Goal: Check status: Check status

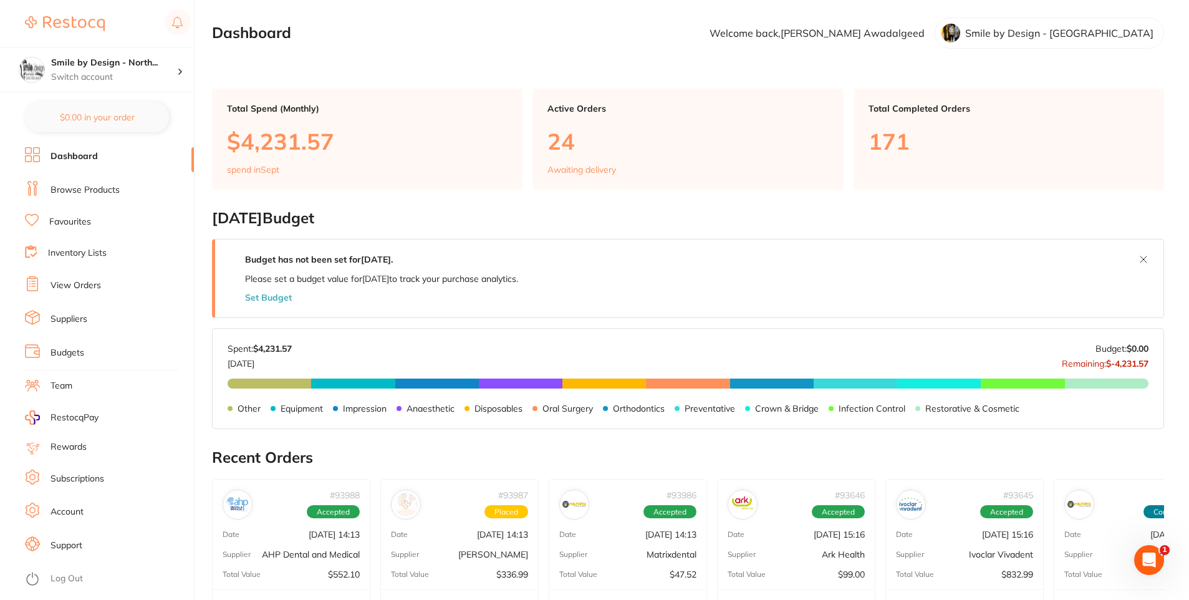
click at [87, 277] on li "View Orders" at bounding box center [109, 285] width 169 height 19
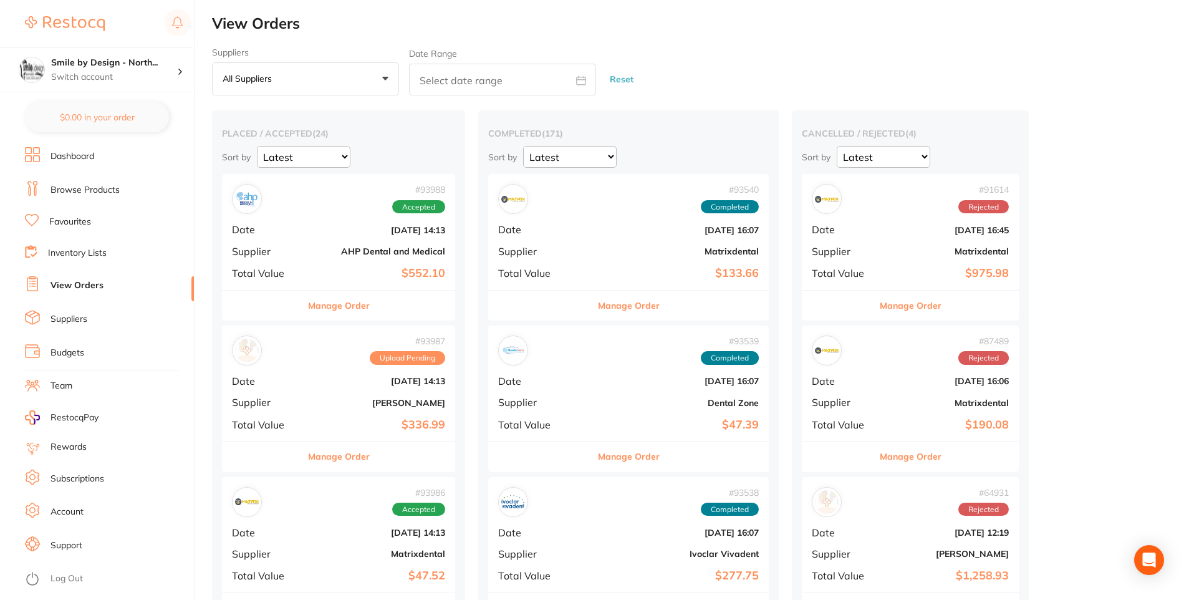
click at [354, 247] on b "AHP Dental and Medical" at bounding box center [377, 251] width 135 height 10
click at [326, 397] on div "# 93987 Upload Pending Date [DATE] 14:13 Supplier [PERSON_NAME] Total Value $33…" at bounding box center [338, 383] width 233 height 115
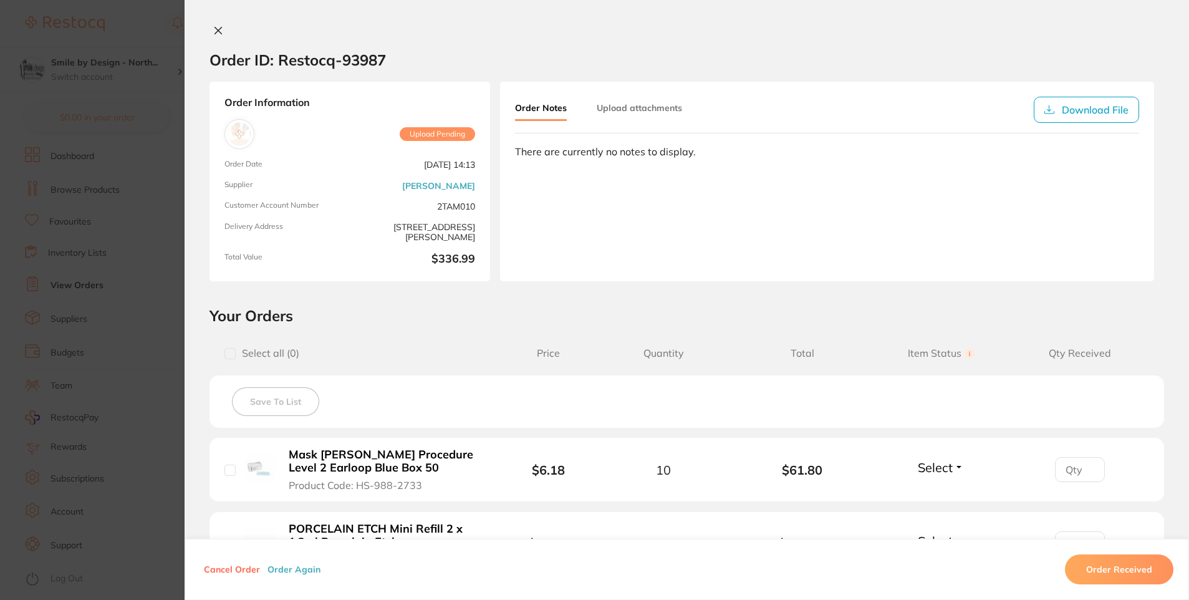
click at [143, 244] on section "Order ID: Restocq- 93987 Order Information Upload Pending Order Date [DATE] 14:…" at bounding box center [594, 300] width 1189 height 600
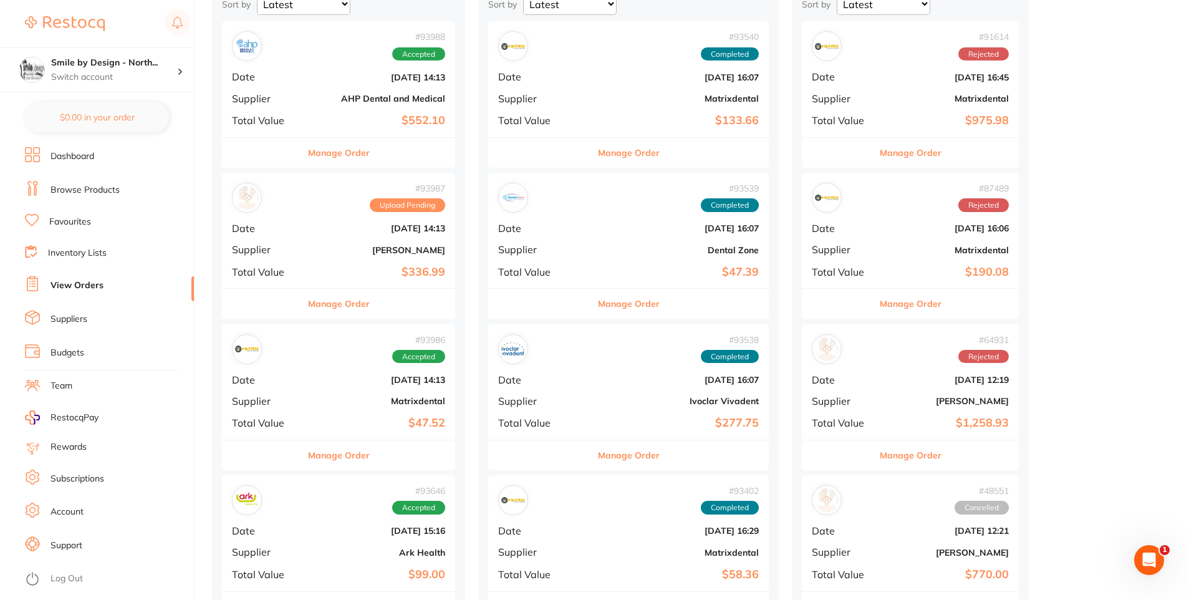
scroll to position [187, 0]
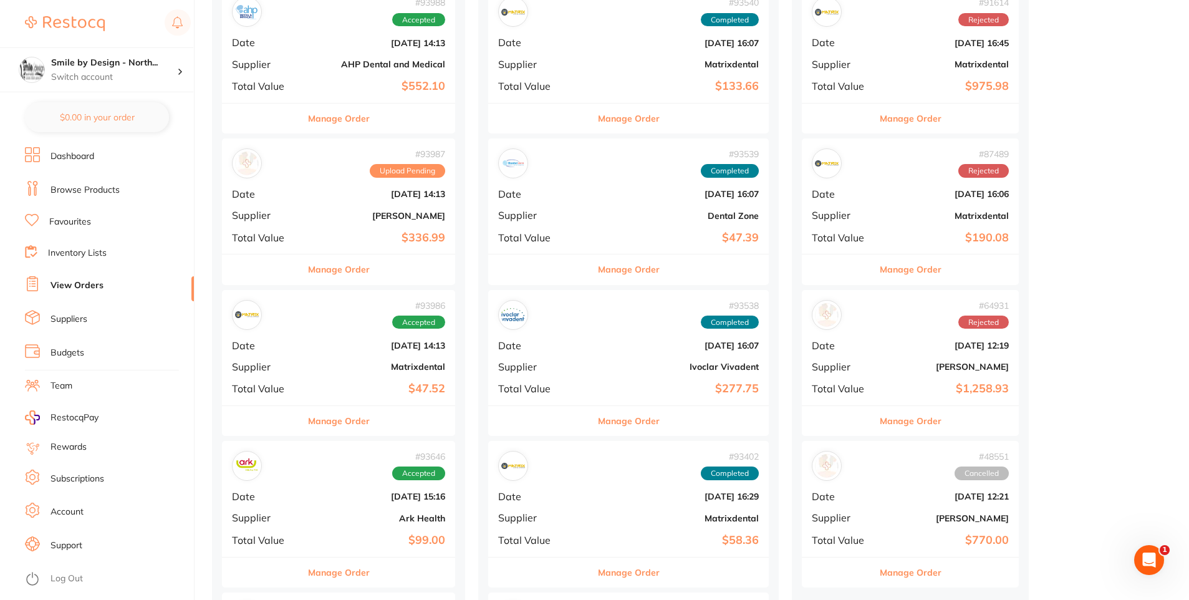
click at [298, 343] on span "Date" at bounding box center [266, 345] width 68 height 11
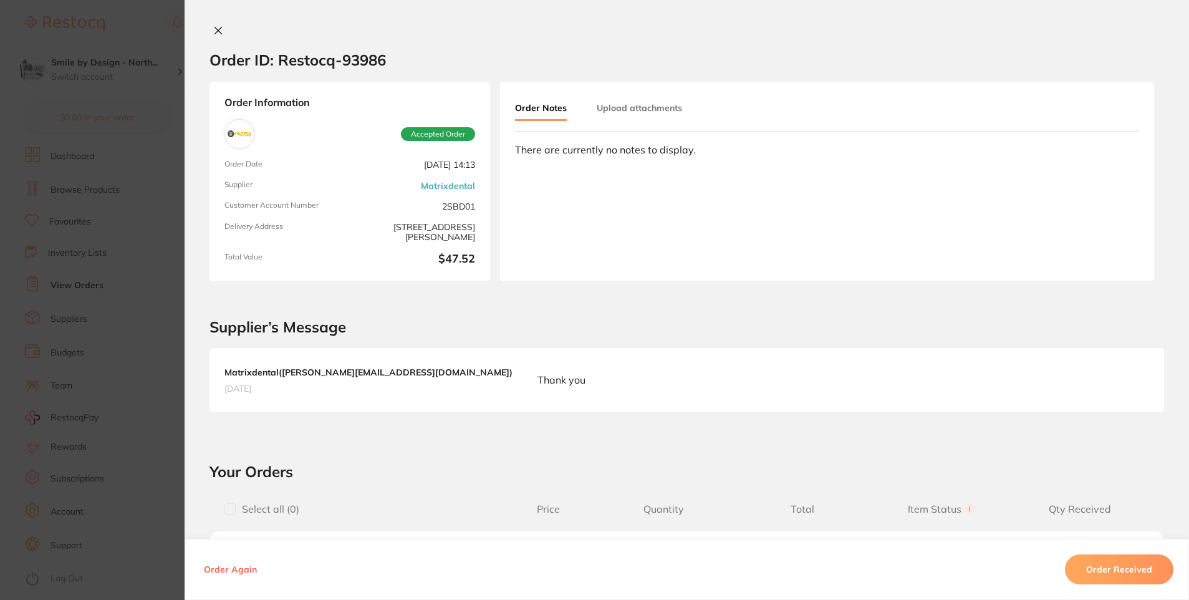
click at [104, 311] on section "Order ID: Restocq- 93986 Order Information Accepted Order Order Date [DATE] 14:…" at bounding box center [594, 300] width 1189 height 600
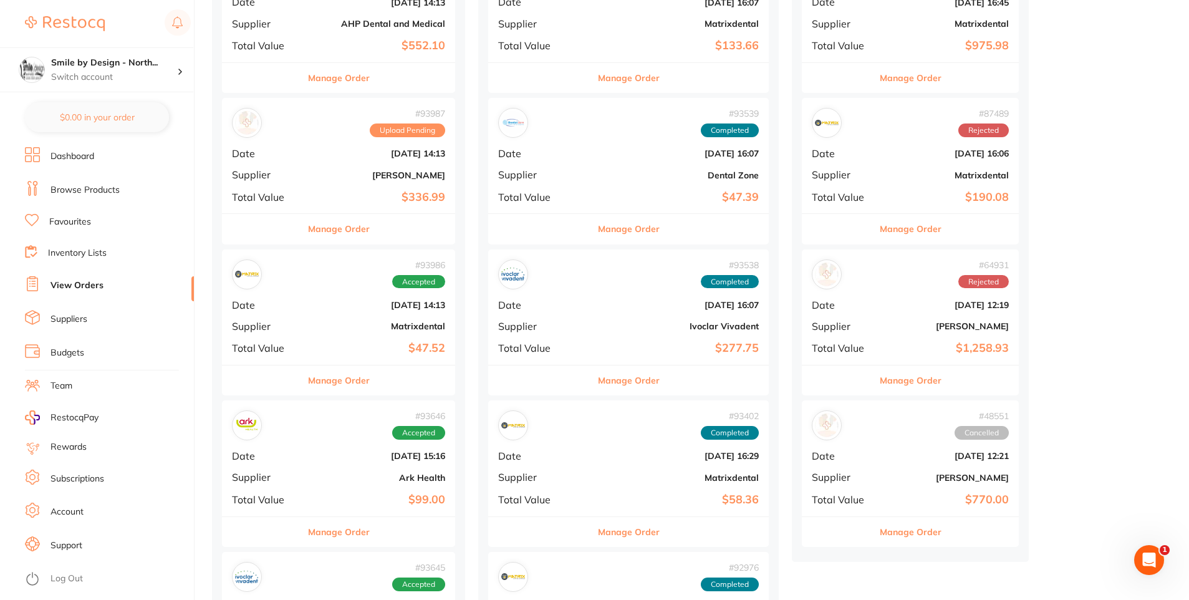
scroll to position [249, 0]
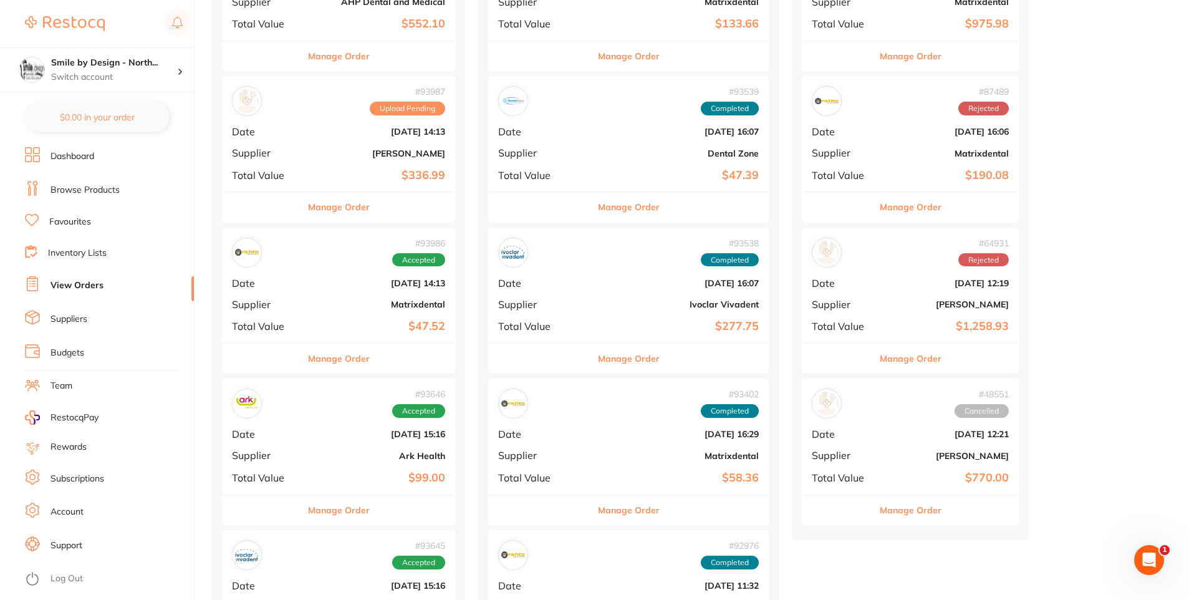
click at [347, 450] on div "# 93646 Accepted Date [DATE] 15:16 Supplier Ark Health Total Value $99.00" at bounding box center [338, 436] width 233 height 115
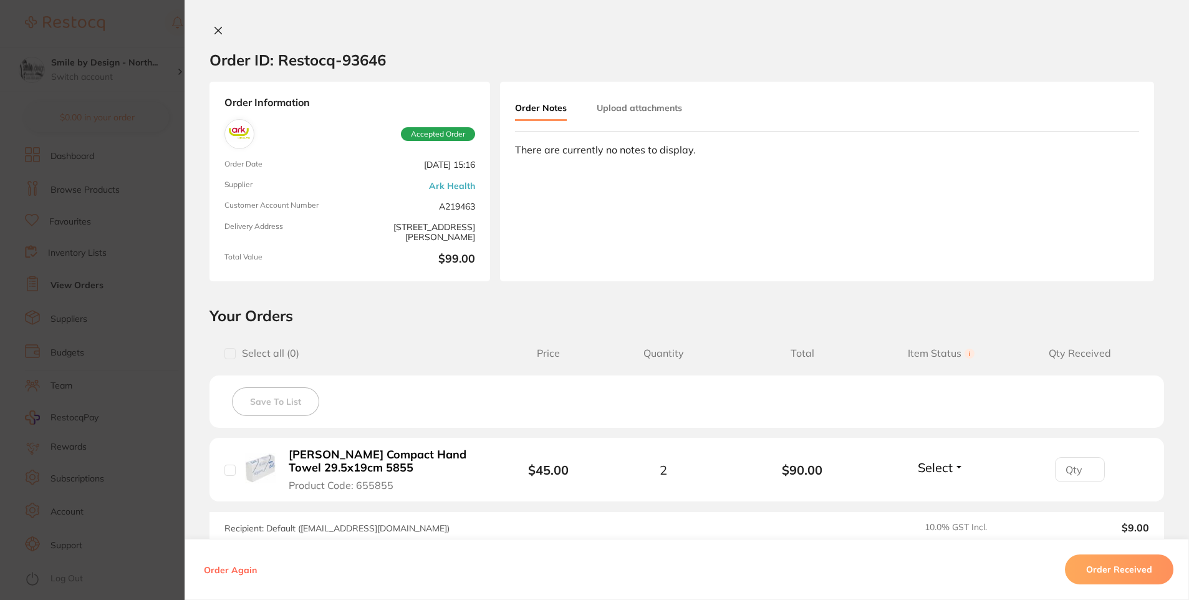
click at [143, 317] on section "Order ID: Restocq- 93646 Order Information Accepted Order Order Date [DATE] 15:…" at bounding box center [594, 300] width 1189 height 600
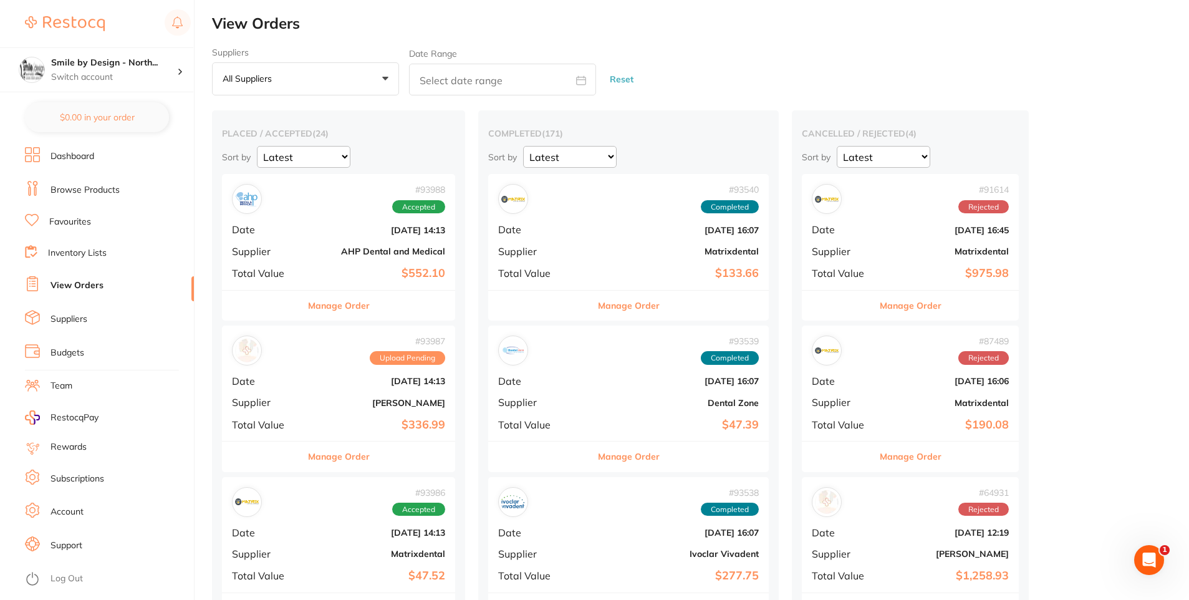
click at [306, 431] on div "# 93987 Upload Pending Date [DATE] 14:13 Supplier [PERSON_NAME] Total Value $33…" at bounding box center [338, 383] width 233 height 115
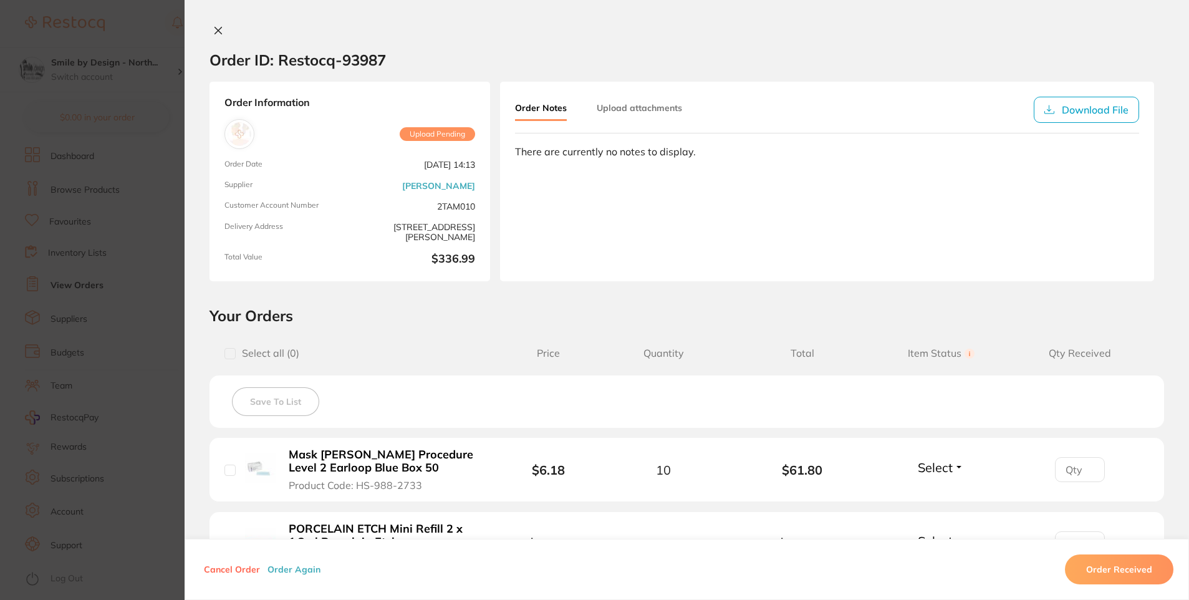
click at [151, 365] on section "Order ID: Restocq- 93987 Order Information Upload Pending Order Date [DATE] 14:…" at bounding box center [594, 300] width 1189 height 600
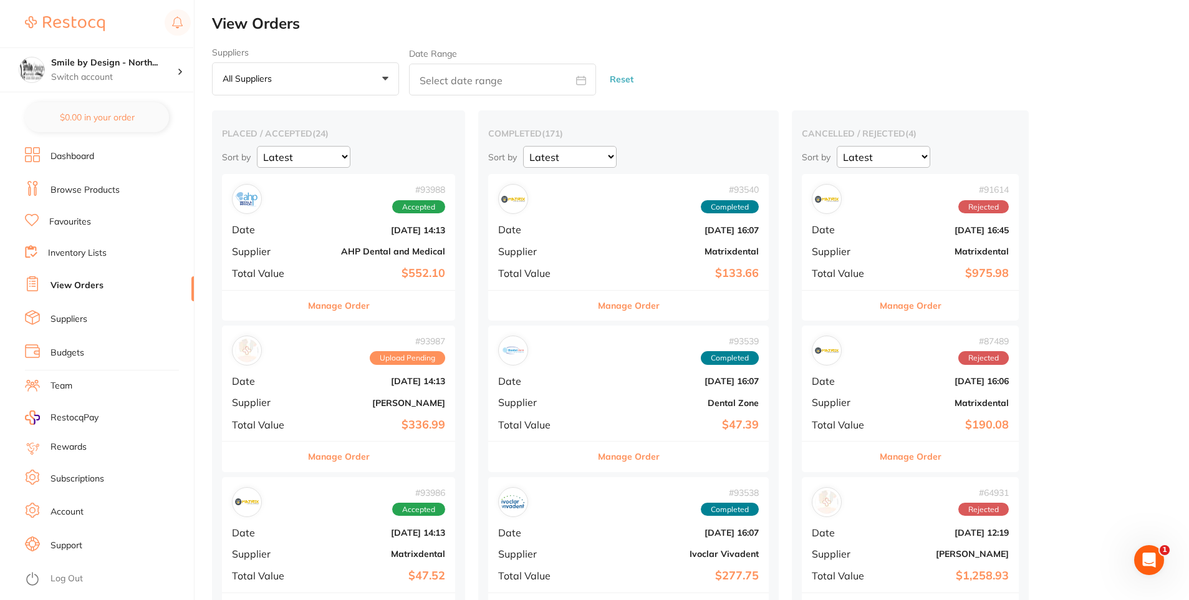
click at [391, 269] on b "$552.10" at bounding box center [377, 273] width 135 height 13
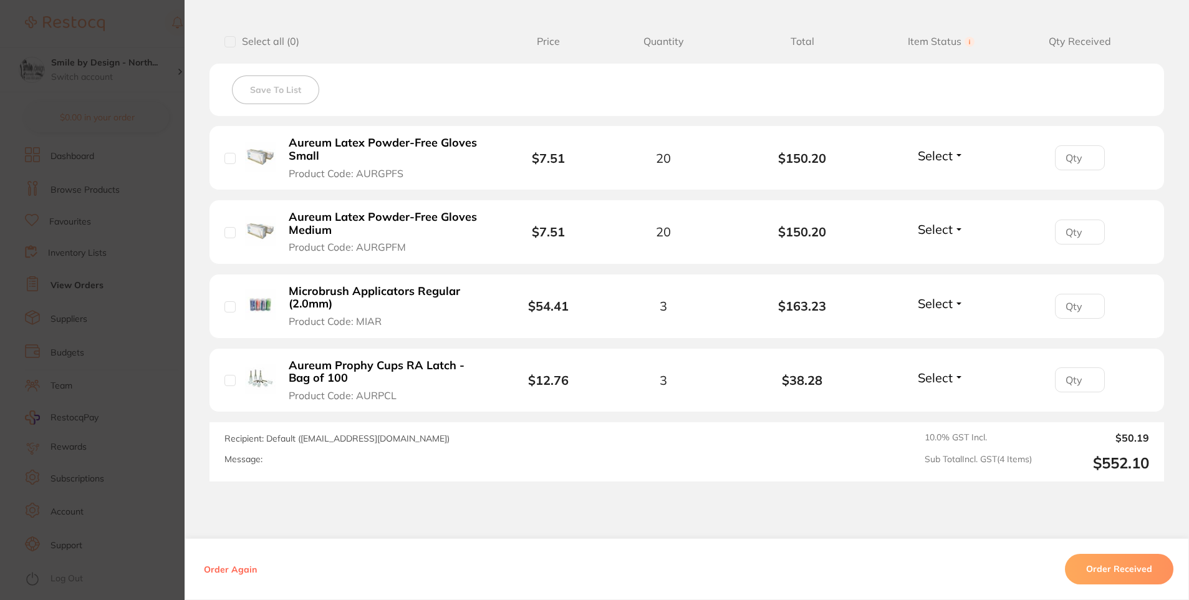
click at [167, 294] on section "Order ID: Restocq- 93988 Order Information Accepted Order Order Date [DATE] 14:…" at bounding box center [594, 300] width 1189 height 600
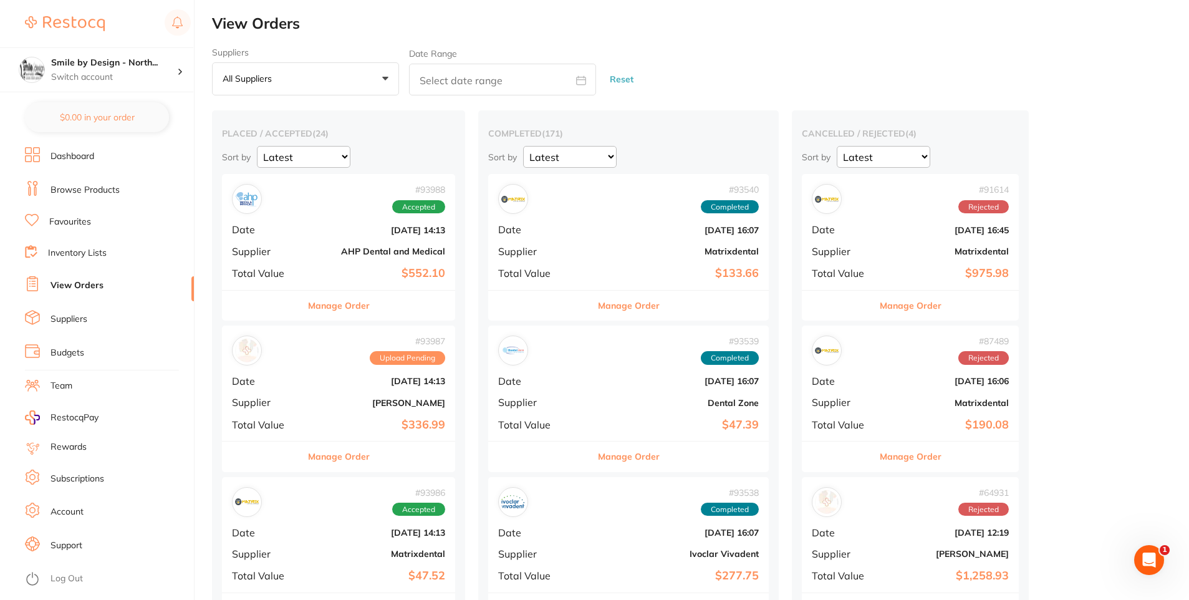
scroll to position [62, 0]
